Goal: Check status: Check status

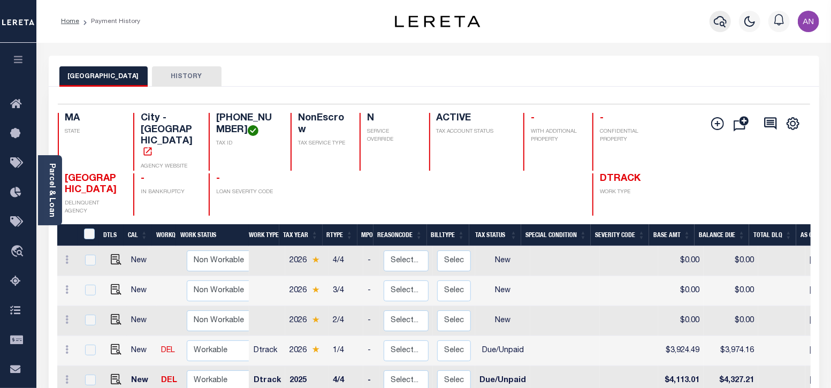
click at [714, 22] on icon "button" at bounding box center [720, 21] width 13 height 13
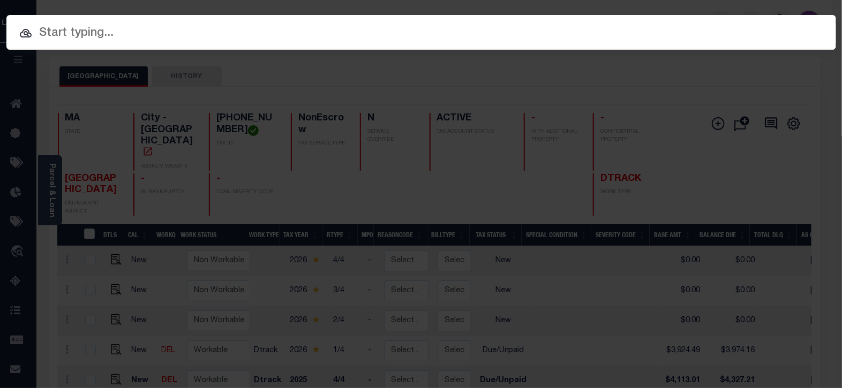
paste input "341612"
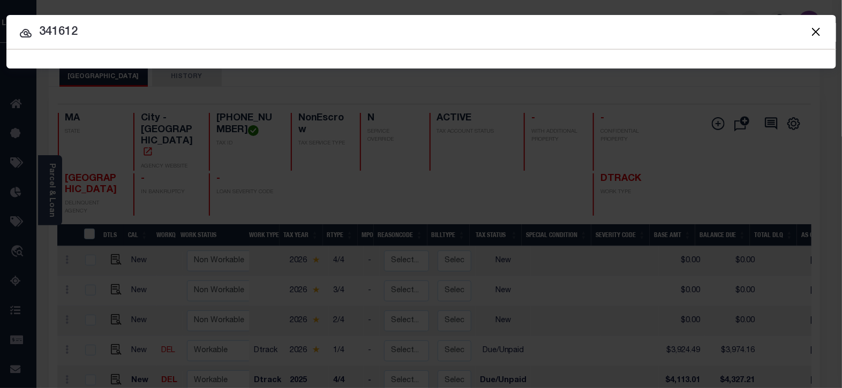
type input "341612"
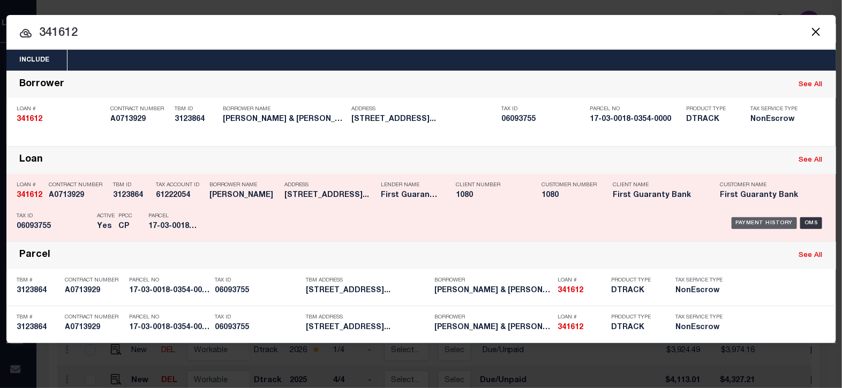
click at [755, 221] on div "Payment History" at bounding box center [764, 223] width 66 height 12
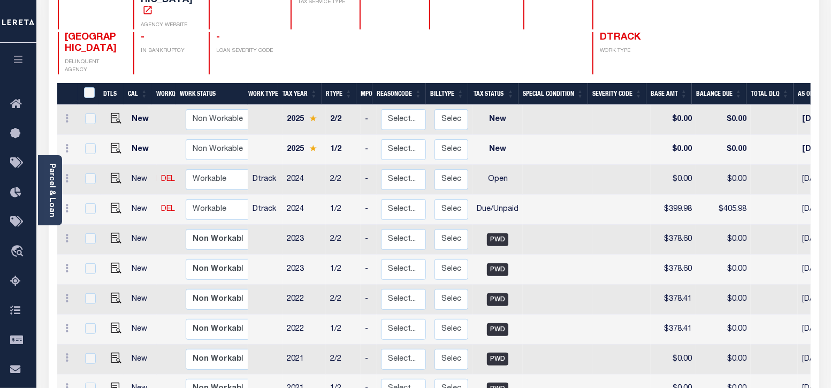
scroll to position [201, 0]
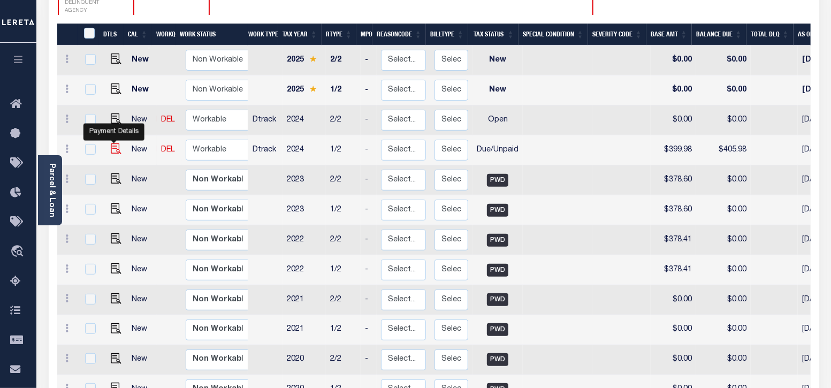
click at [111, 143] on img "" at bounding box center [116, 148] width 11 height 11
checkbox input "true"
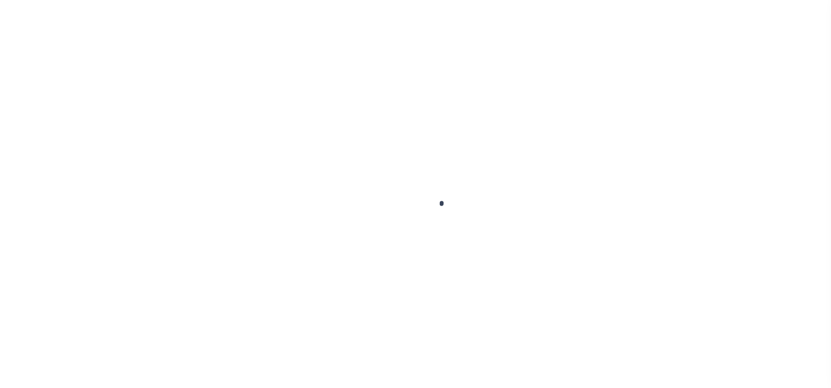
select select "DUE"
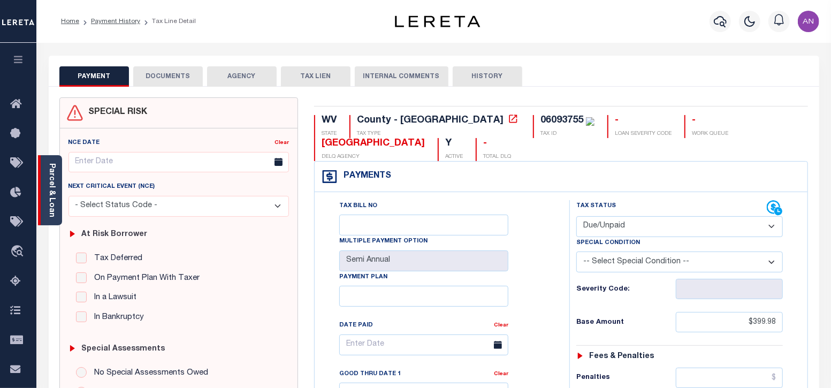
click at [57, 173] on div "Parcel & Loan" at bounding box center [50, 190] width 24 height 70
